Goal: Register for event/course

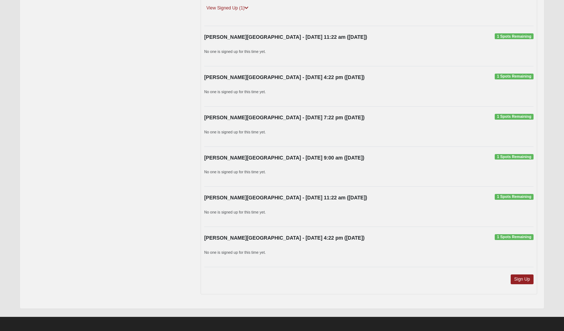
scroll to position [507, 0]
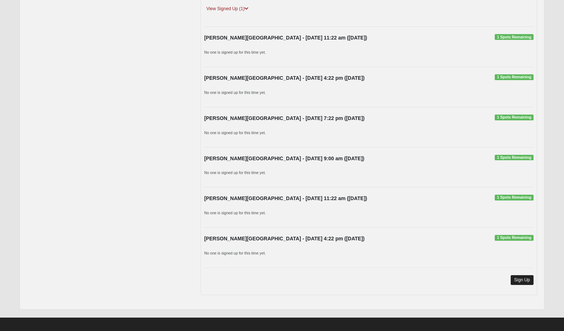
click at [526, 275] on link "Sign Up" at bounding box center [521, 280] width 23 height 10
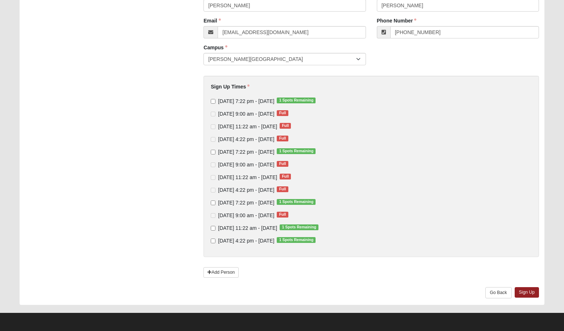
scroll to position [84, 0]
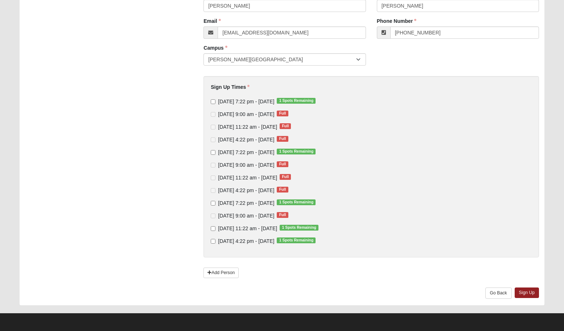
click at [213, 229] on input "[DATE] 11:22 am - [DATE] 1 Spots Remaining" at bounding box center [213, 228] width 5 height 5
checkbox input "true"
click at [213, 240] on input "[DATE] 4:22 pm - [DATE] 1 Spots Remaining" at bounding box center [213, 241] width 5 height 5
checkbox input "true"
click at [498, 293] on link "Go Back" at bounding box center [498, 292] width 26 height 11
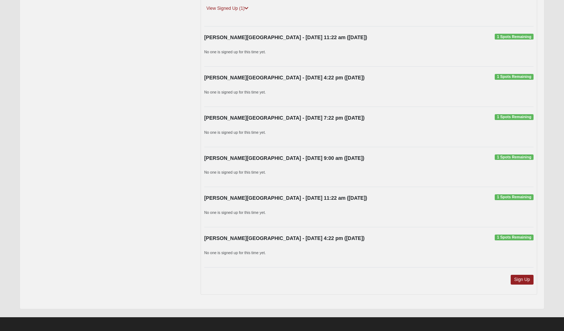
scroll to position [507, 0]
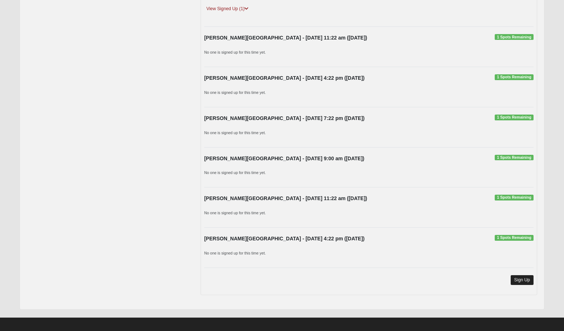
click at [523, 275] on link "Sign Up" at bounding box center [521, 280] width 23 height 10
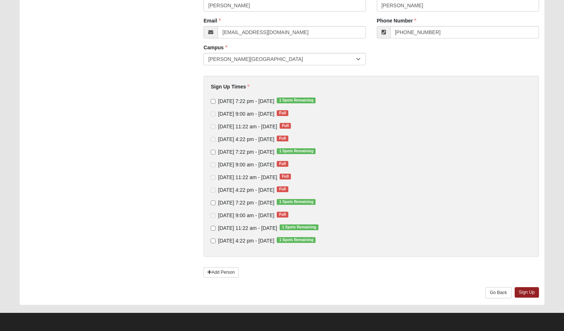
scroll to position [84, 0]
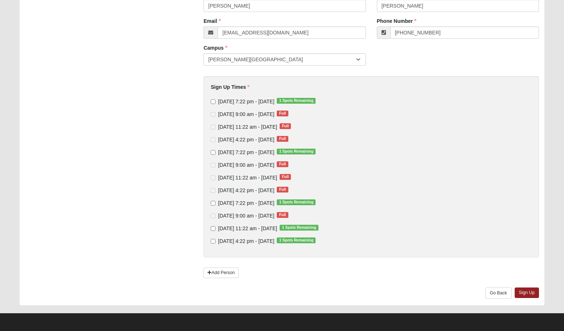
click at [212, 229] on input "[DATE] 11:22 am - [DATE] 1 Spots Remaining" at bounding box center [213, 228] width 5 height 5
checkbox input "true"
click at [213, 240] on input "[DATE] 4:22 pm - [DATE] 1 Spots Remaining" at bounding box center [213, 241] width 5 height 5
checkbox input "true"
click at [523, 292] on link "Sign Up" at bounding box center [526, 292] width 25 height 11
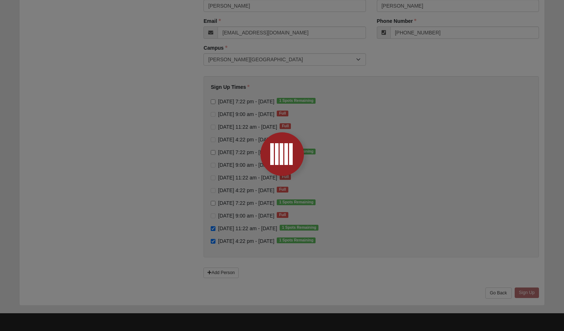
scroll to position [0, 0]
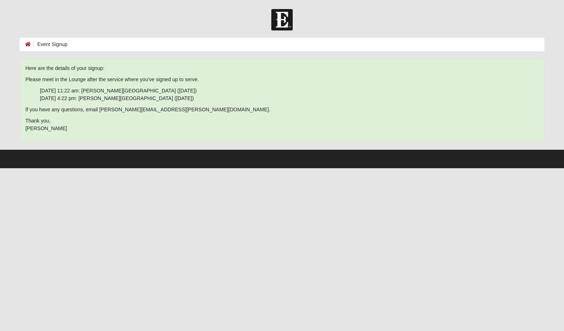
click at [57, 44] on li "Event Signup" at bounding box center [49, 45] width 37 height 8
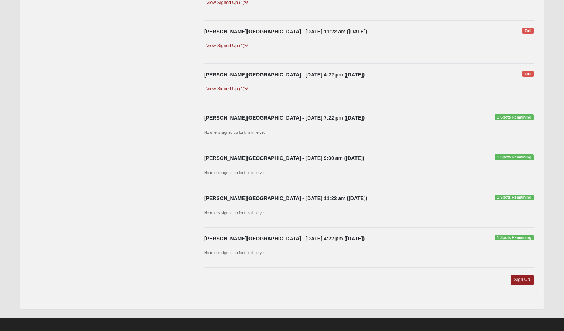
scroll to position [513, 0]
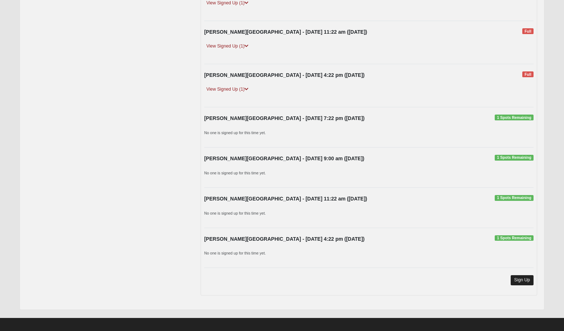
click at [524, 276] on link "Sign Up" at bounding box center [521, 280] width 23 height 10
